Goal: Register for event/course

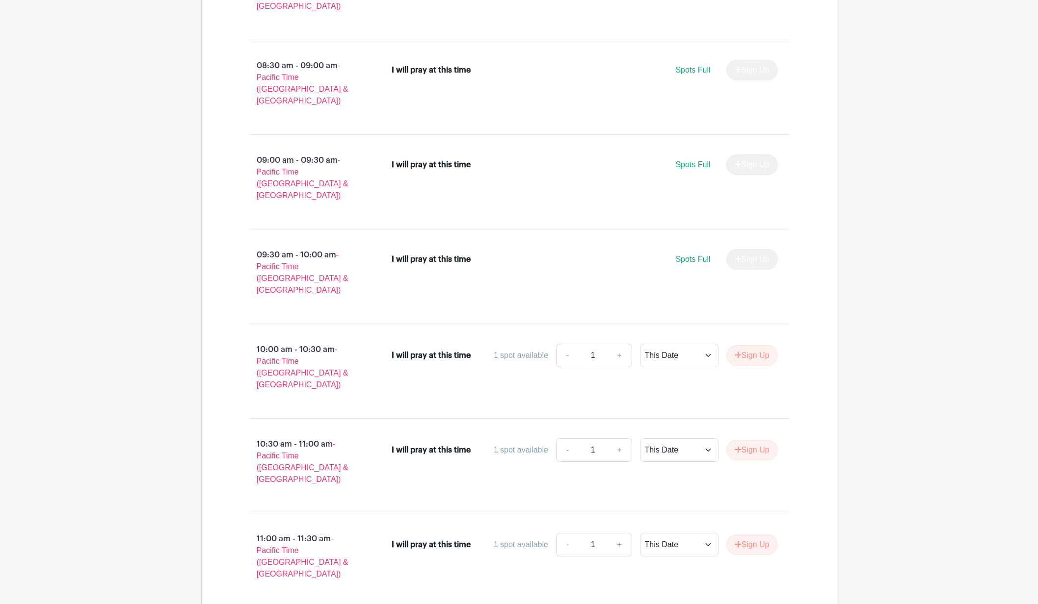
scroll to position [2496, 0]
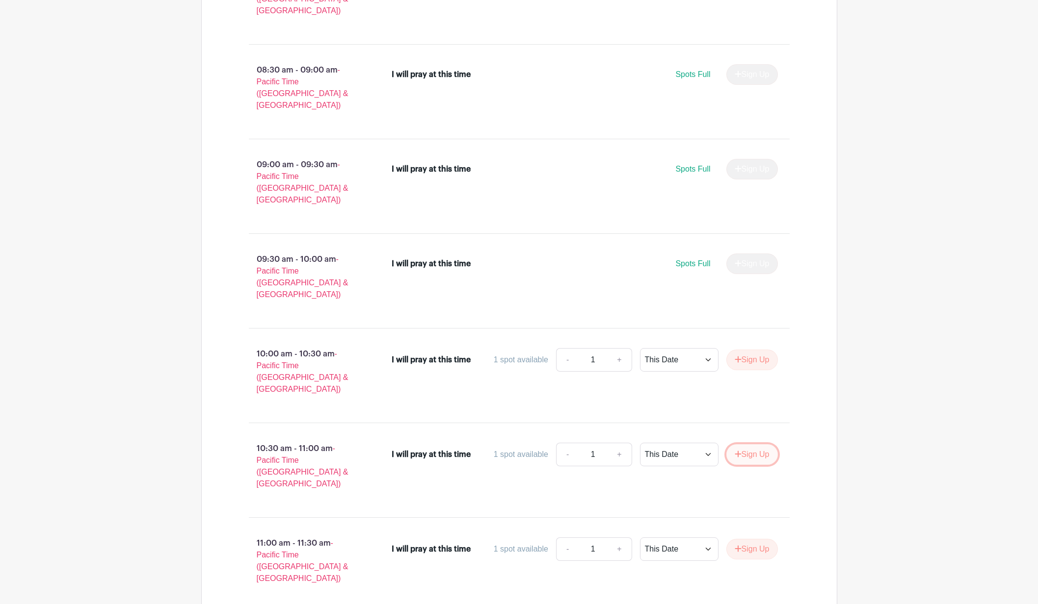
click at [767, 445] on button "Sign Up" at bounding box center [752, 455] width 52 height 21
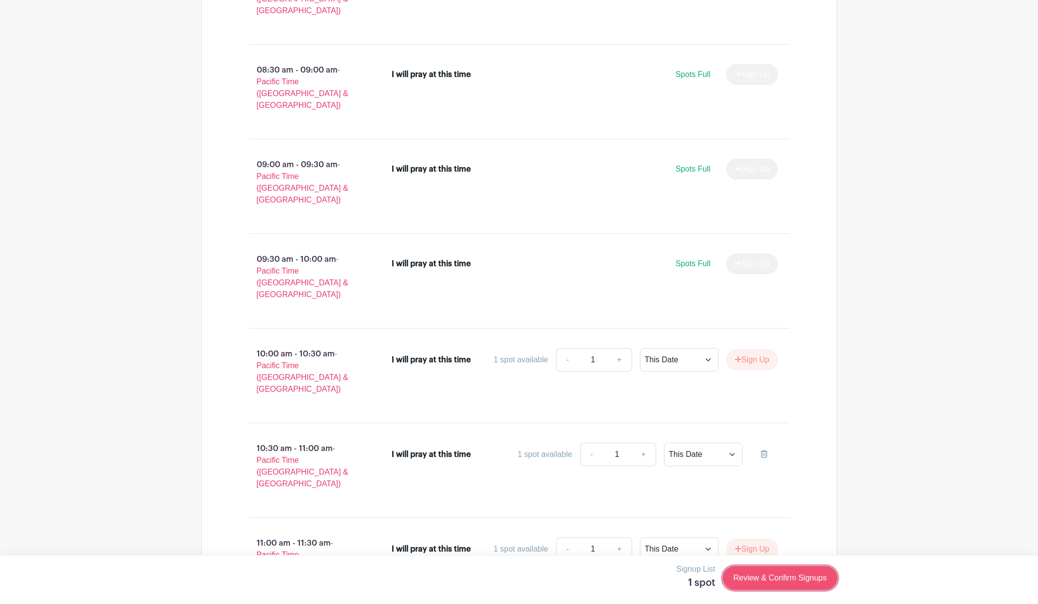
click at [799, 579] on link "Review & Confirm Signups" at bounding box center [780, 579] width 114 height 24
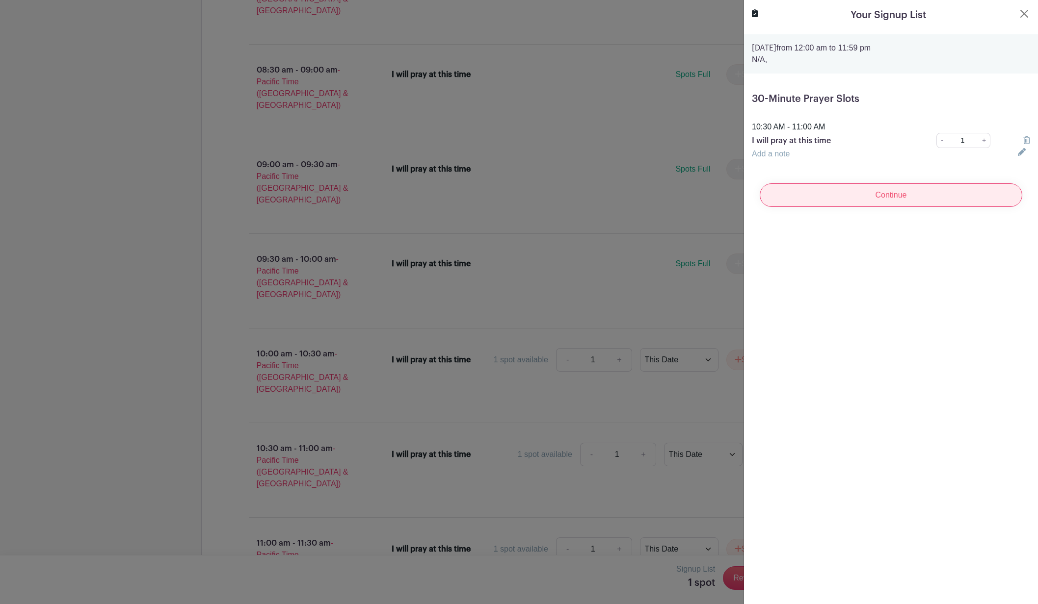
click at [913, 200] on input "Continue" at bounding box center [891, 196] width 263 height 24
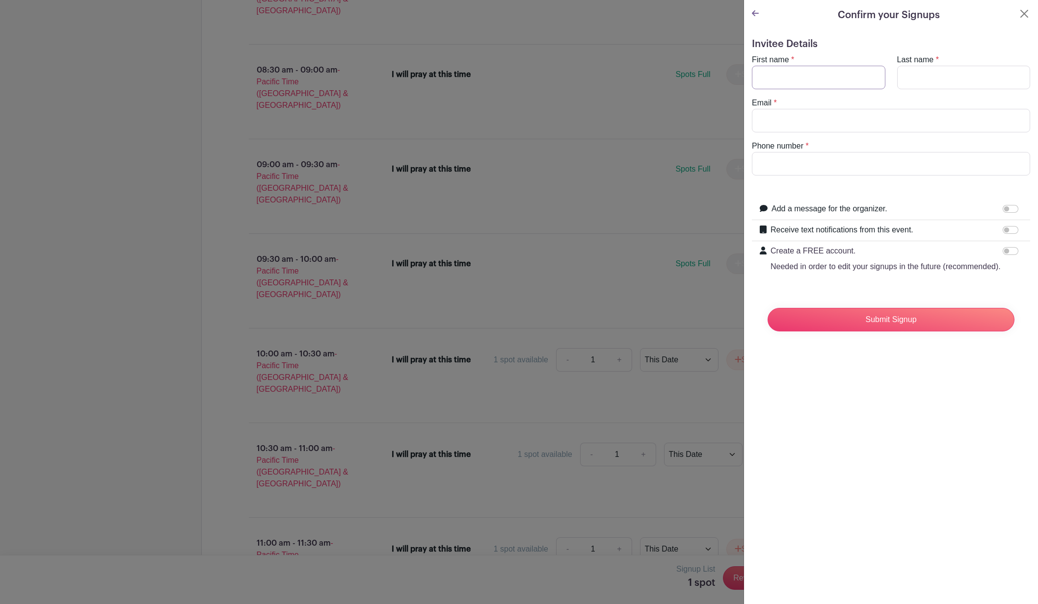
click at [799, 78] on input "First name" at bounding box center [818, 78] width 133 height 24
type input "[PERSON_NAME]"
type input "[EMAIL_ADDRESS][DOMAIN_NAME]"
type input "6264881534"
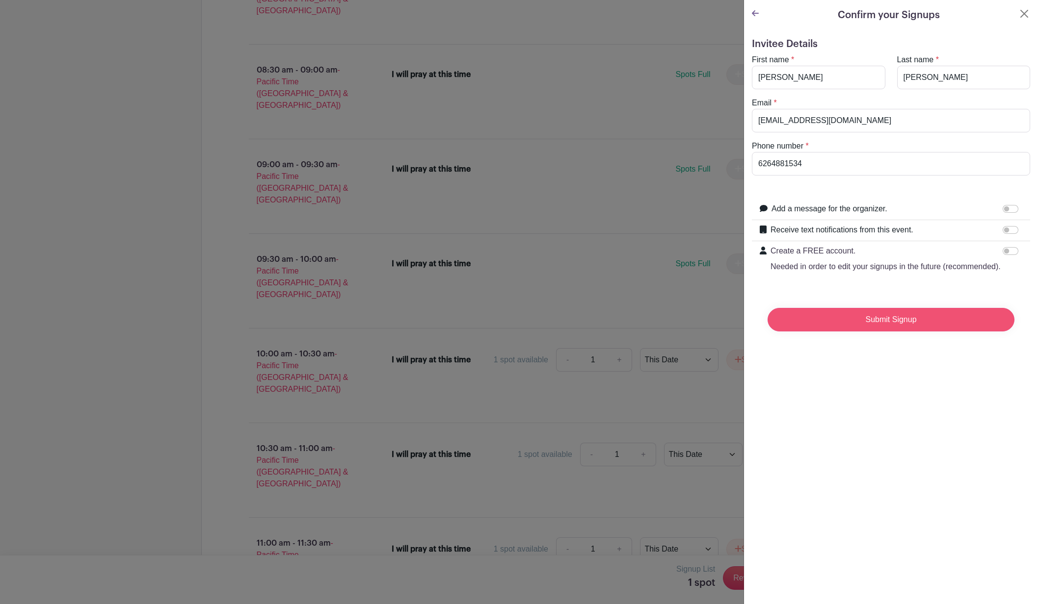
click at [890, 314] on input "Submit Signup" at bounding box center [890, 320] width 247 height 24
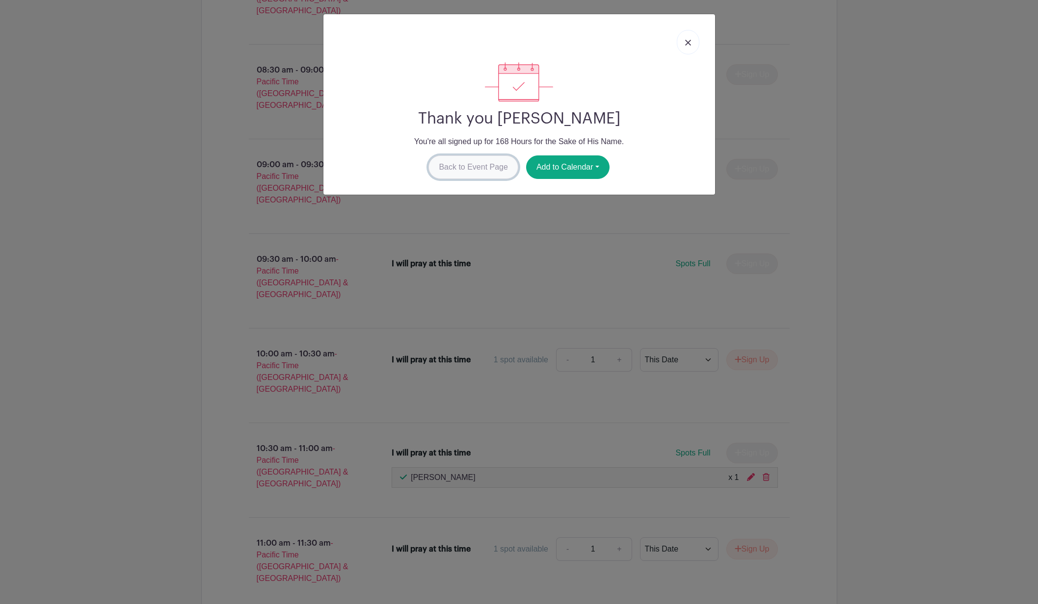
click at [483, 161] on link "Back to Event Page" at bounding box center [473, 168] width 90 height 24
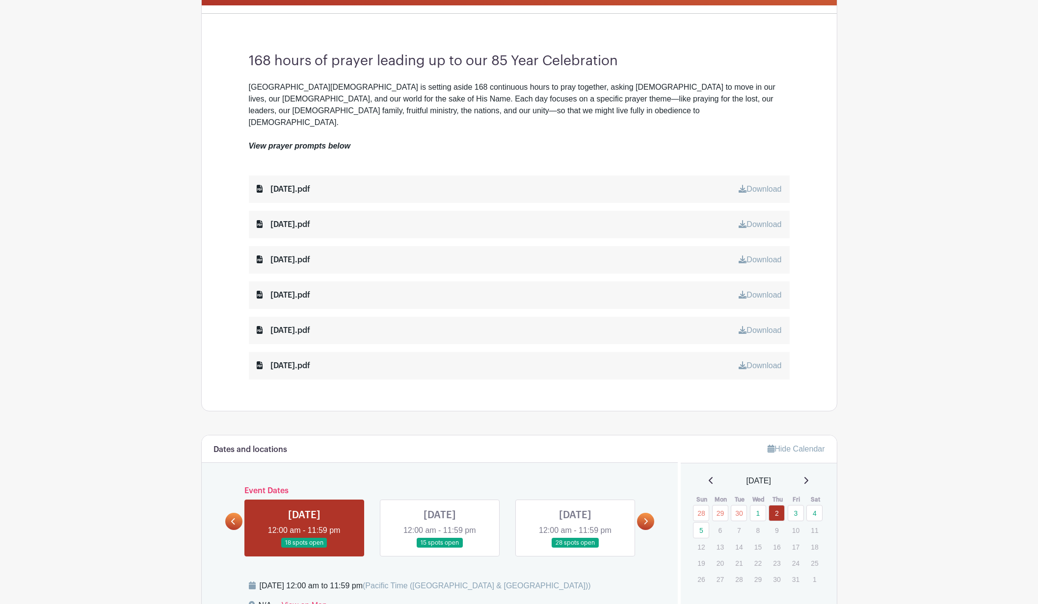
scroll to position [260, 0]
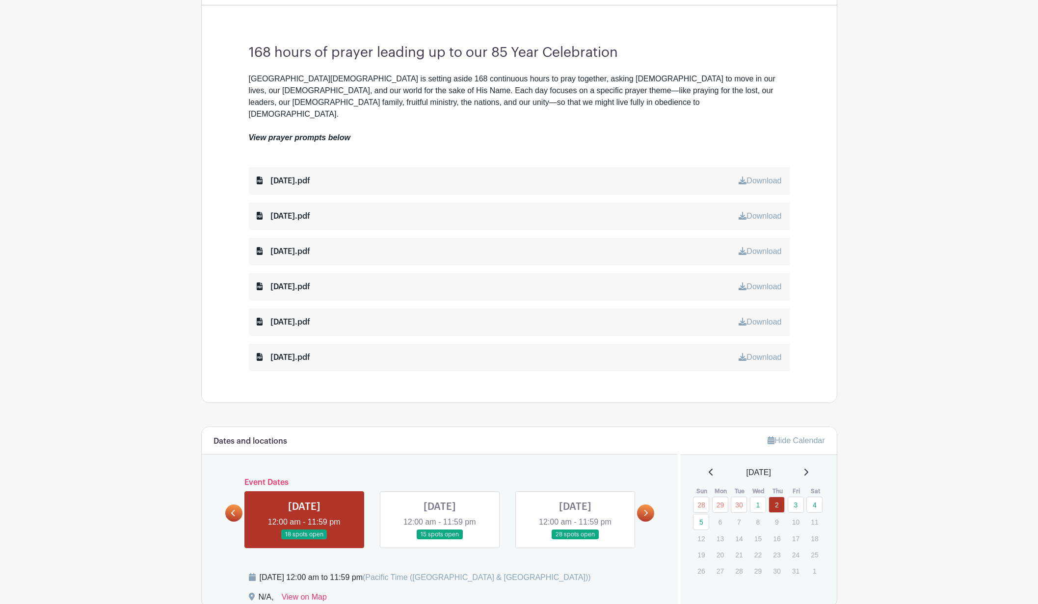
click at [764, 247] on link "Download" at bounding box center [759, 251] width 43 height 8
